Goal: Information Seeking & Learning: Learn about a topic

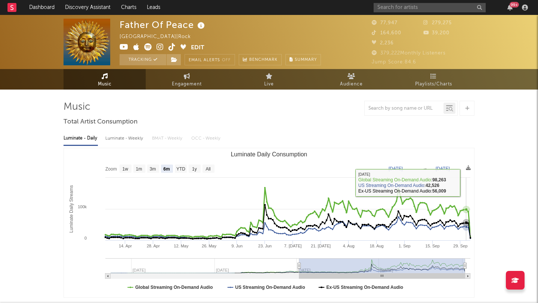
select select "6m"
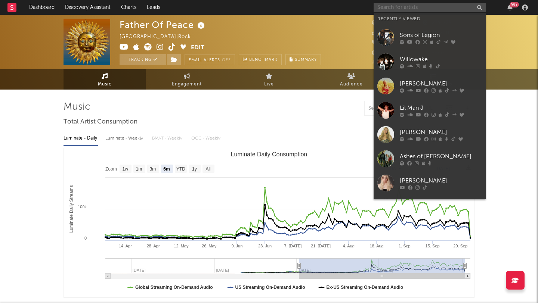
click at [396, 7] on input "text" at bounding box center [430, 7] width 112 height 9
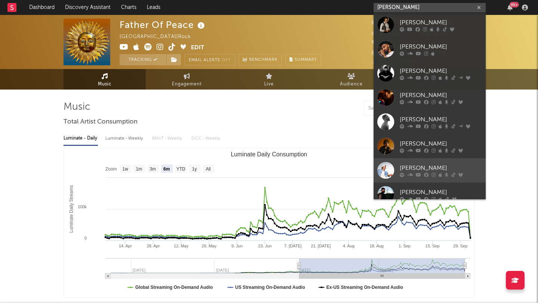
type input "[PERSON_NAME]"
click at [430, 165] on div "[PERSON_NAME]" at bounding box center [441, 168] width 82 height 9
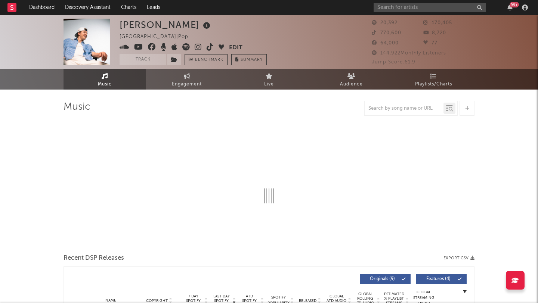
select select "6m"
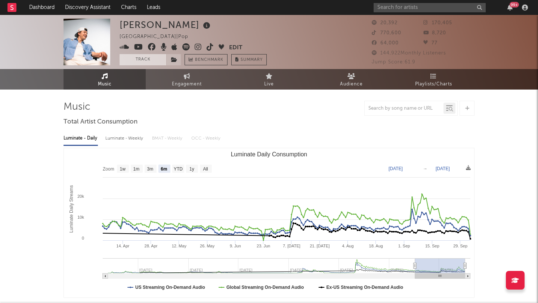
click at [145, 62] on button "Track" at bounding box center [143, 59] width 47 height 11
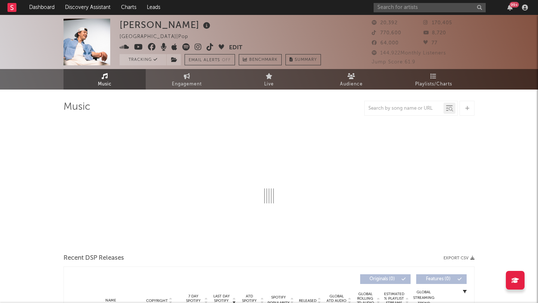
select select "6m"
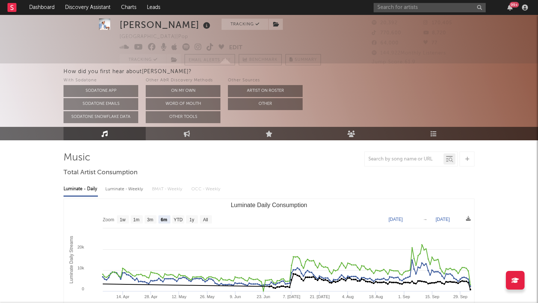
scroll to position [18, 0]
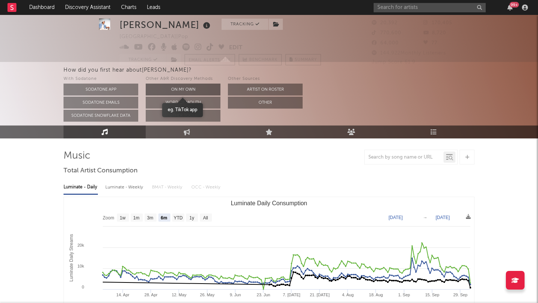
click at [181, 87] on button "On My Own" at bounding box center [183, 90] width 75 height 12
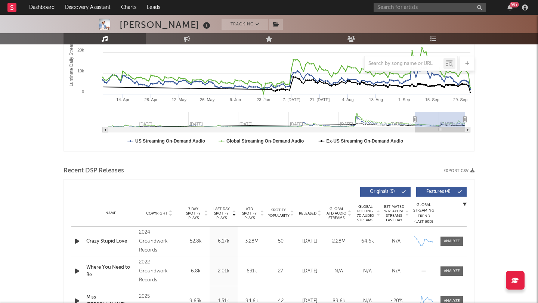
scroll to position [160, 0]
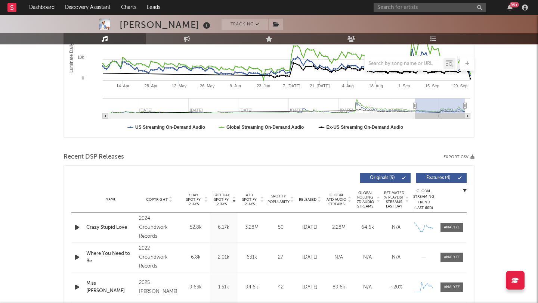
click at [76, 228] on icon "button" at bounding box center [77, 227] width 8 height 9
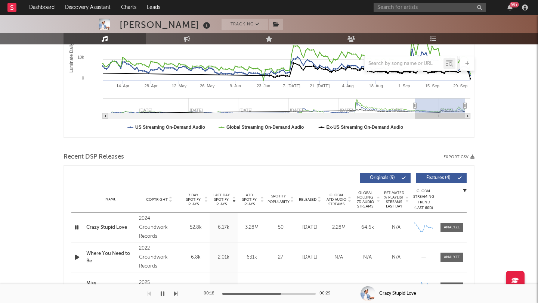
click at [77, 255] on icon "button" at bounding box center [77, 257] width 8 height 9
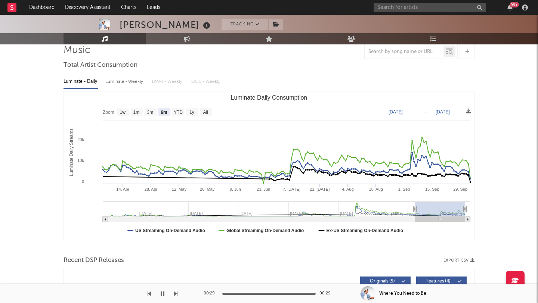
scroll to position [0, 0]
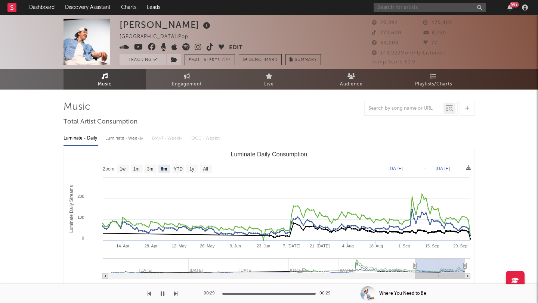
click at [399, 9] on input "text" at bounding box center [430, 7] width 112 height 9
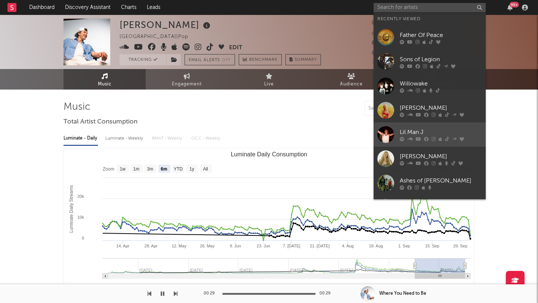
click at [445, 132] on div "Lil Man J" at bounding box center [441, 132] width 82 height 9
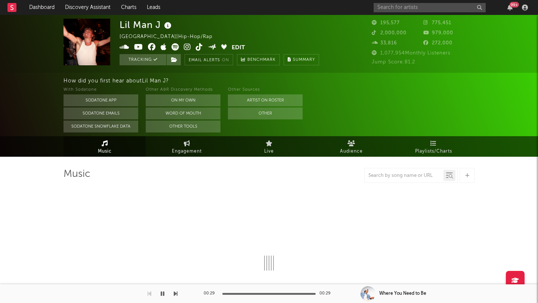
select select "6m"
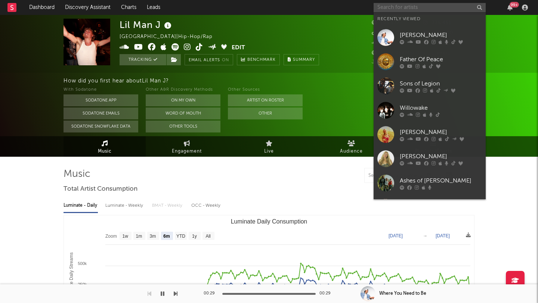
click at [393, 7] on input "text" at bounding box center [430, 7] width 112 height 9
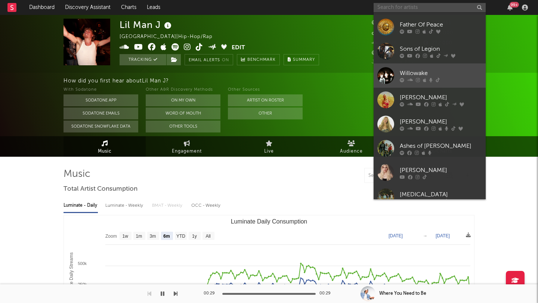
scroll to position [36, 0]
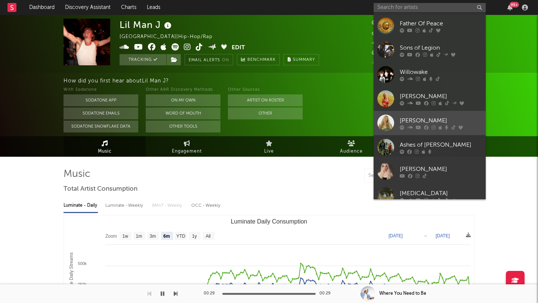
click at [451, 116] on div "[PERSON_NAME]" at bounding box center [441, 120] width 82 height 9
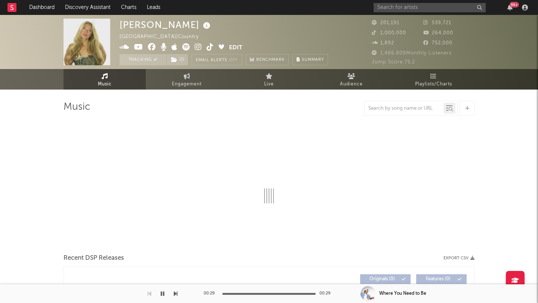
select select "6m"
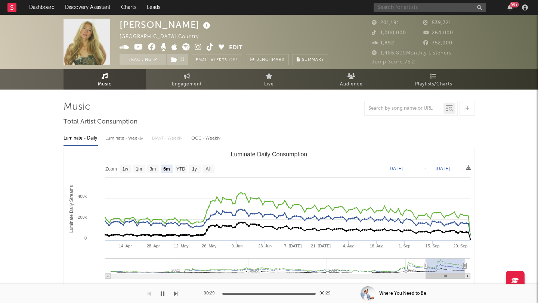
click at [395, 9] on input "text" at bounding box center [430, 7] width 112 height 9
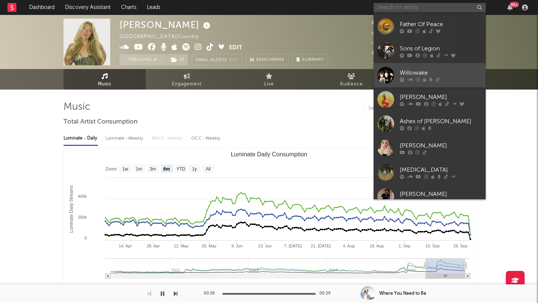
scroll to position [61, 0]
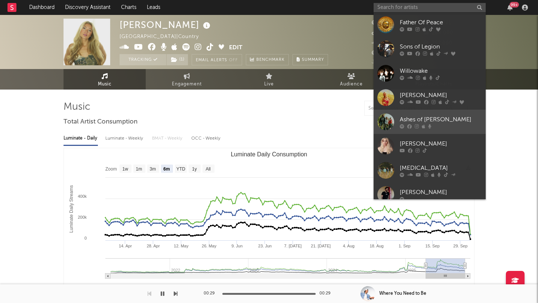
click at [449, 117] on div "Ashes of [PERSON_NAME]" at bounding box center [441, 119] width 82 height 9
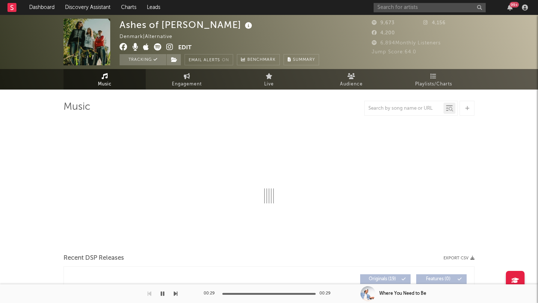
select select "6m"
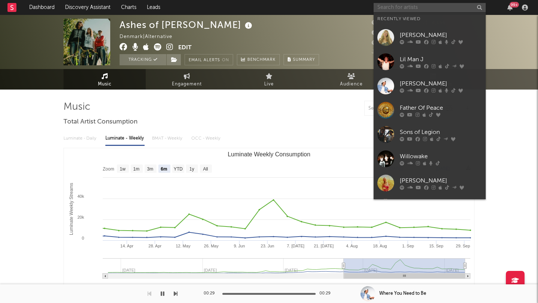
click at [407, 10] on input "text" at bounding box center [430, 7] width 112 height 9
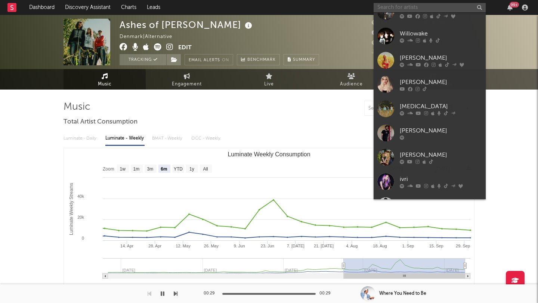
scroll to position [128, 0]
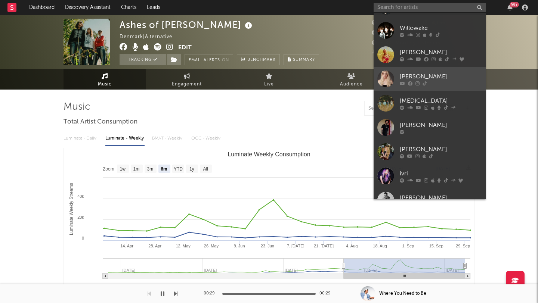
click at [440, 72] on div "[PERSON_NAME]" at bounding box center [441, 76] width 82 height 9
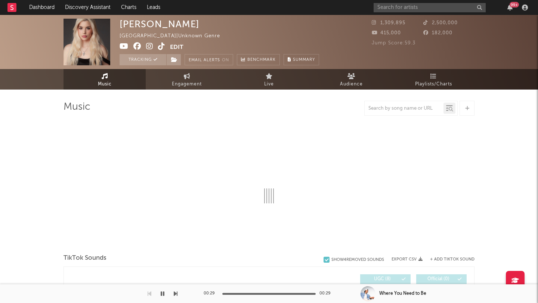
select select "1w"
